Goal: Check status: Check status

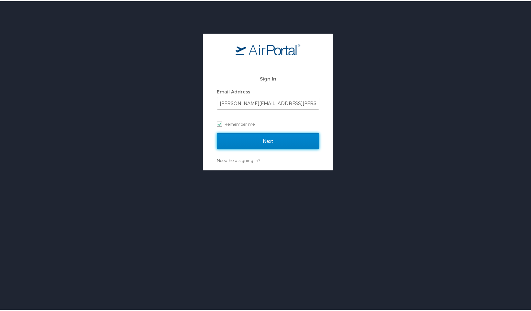
click at [262, 137] on input "Next" at bounding box center [268, 140] width 102 height 16
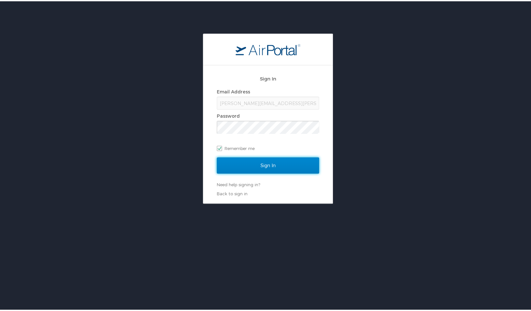
click at [262, 163] on input "Sign In" at bounding box center [268, 164] width 102 height 16
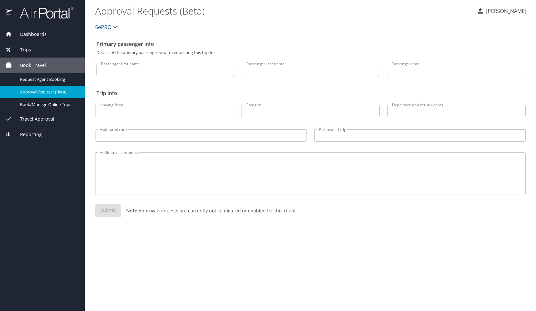
click at [28, 48] on span "Trips" at bounding box center [21, 49] width 19 height 7
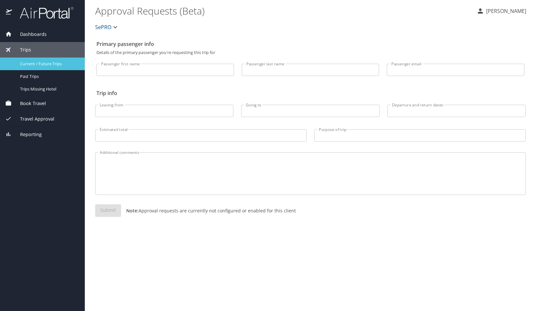
click at [26, 61] on span "Current / Future Trips" at bounding box center [48, 64] width 57 height 6
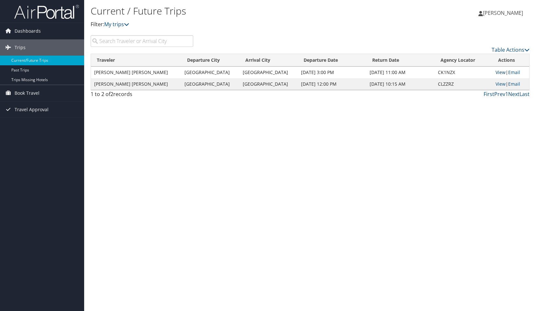
click at [499, 69] on link "View" at bounding box center [500, 72] width 10 height 6
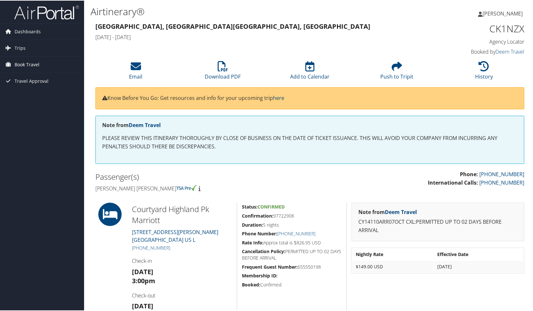
click at [34, 63] on span "Book Travel" at bounding box center [27, 64] width 25 height 16
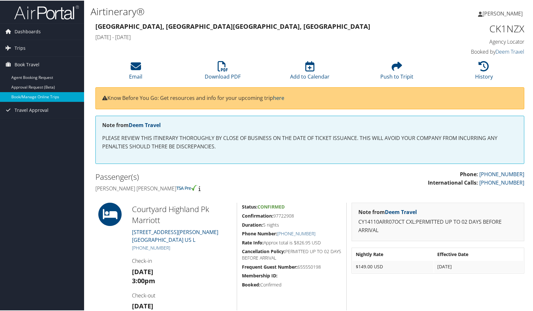
click at [20, 93] on link "Book/Manage Online Trips" at bounding box center [42, 97] width 84 height 10
